Goal: Information Seeking & Learning: Learn about a topic

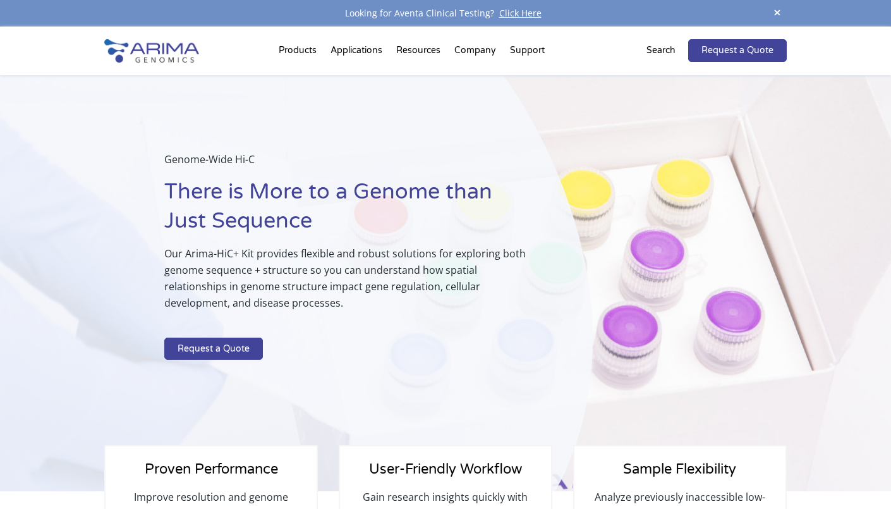
click at [354, 289] on p "Our Arima-HiC+ Kit provides flexible and robust solutions for exploring both ge…" at bounding box center [347, 283] width 366 height 76
click at [363, 328] on p at bounding box center [347, 329] width 366 height 16
drag, startPoint x: 256, startPoint y: 255, endPoint x: 433, endPoint y: 254, distance: 177.0
click at [433, 254] on p "Our Arima-HiC+ Kit provides flexible and robust solutions for exploring both ge…" at bounding box center [347, 283] width 366 height 76
copy p "provides flexible and robust solutions"
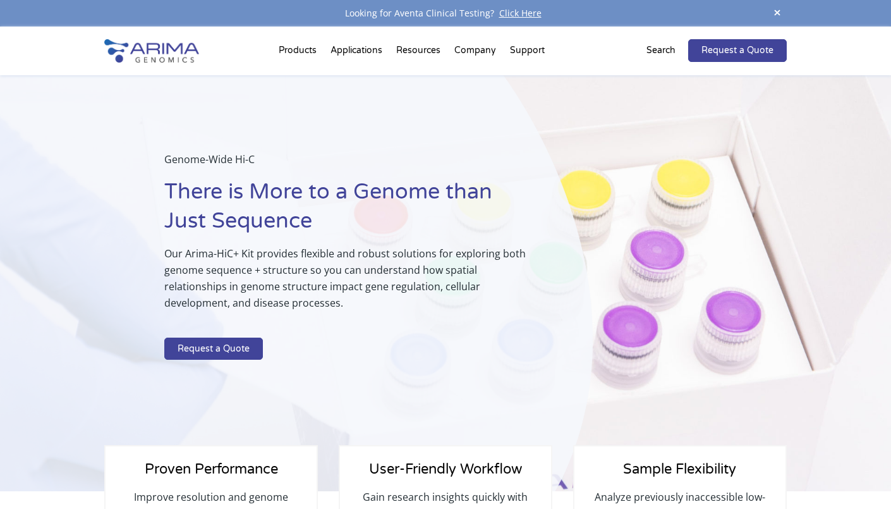
click at [801, 68] on div "Products Clinical Services Aventa FusionPlus Aventa [MEDICAL_DATA] Research Pro…" at bounding box center [445, 51] width 891 height 49
click at [814, 0] on div "Looking for Aventa Clinical Testing? Click Here" at bounding box center [445, 13] width 891 height 27
